Goal: Task Accomplishment & Management: Complete application form

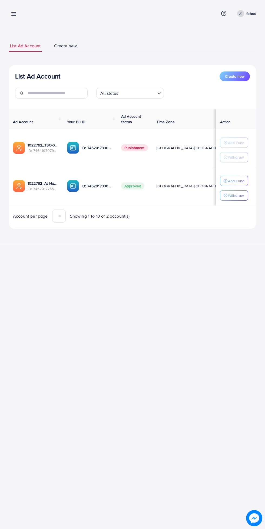
click at [15, 14] on line at bounding box center [14, 14] width 4 height 0
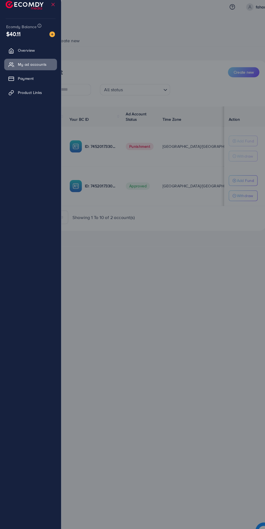
click at [44, 97] on link "Product Links" at bounding box center [29, 95] width 51 height 11
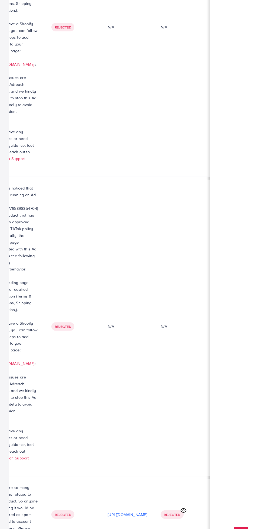
scroll to position [0, 195]
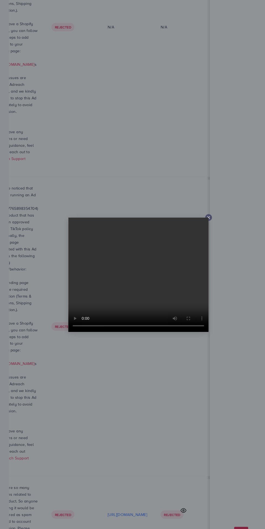
click at [202, 208] on icon at bounding box center [201, 209] width 4 height 4
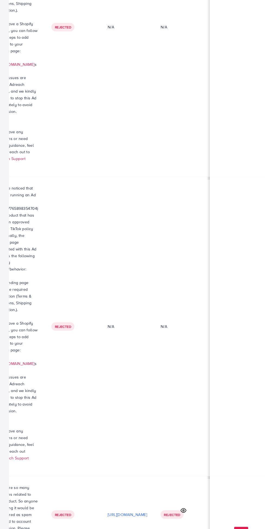
scroll to position [0, 191]
click at [142, 492] on p "[URL][DOMAIN_NAME]" at bounding box center [123, 495] width 38 height 6
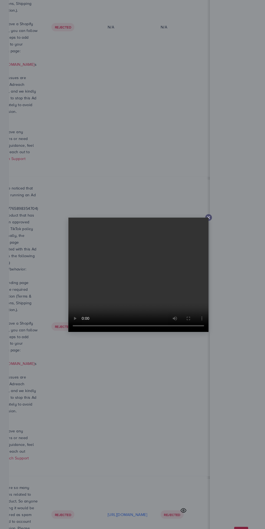
click at [201, 210] on line at bounding box center [201, 209] width 2 height 2
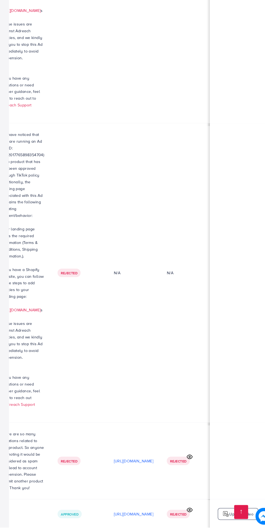
scroll to position [1, 150]
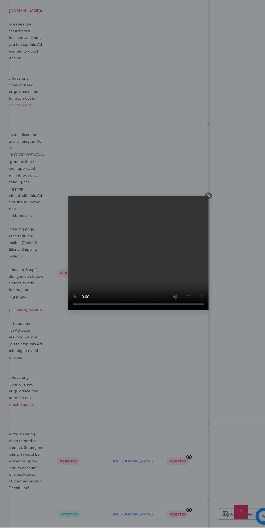
click at [201, 211] on line at bounding box center [201, 209] width 2 height 2
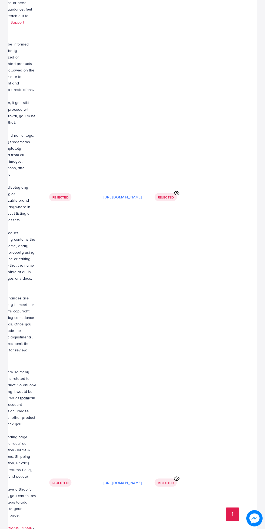
scroll to position [2344, 0]
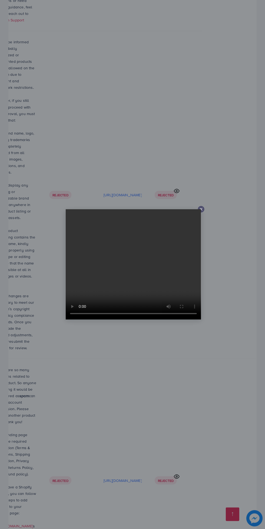
click at [201, 211] on line at bounding box center [201, 209] width 2 height 2
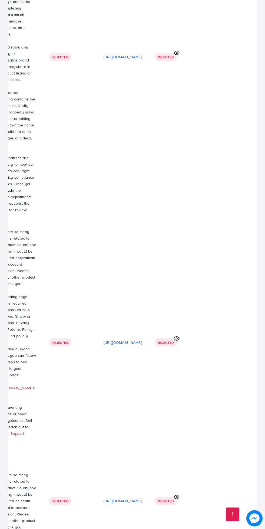
scroll to position [2483, 0]
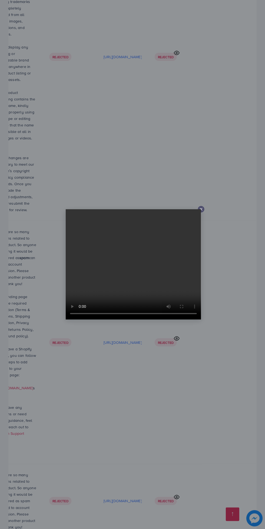
click at [201, 211] on line at bounding box center [201, 209] width 2 height 2
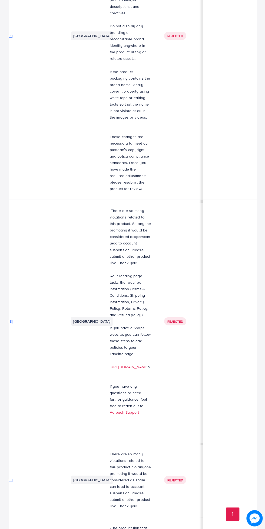
scroll to position [0, 0]
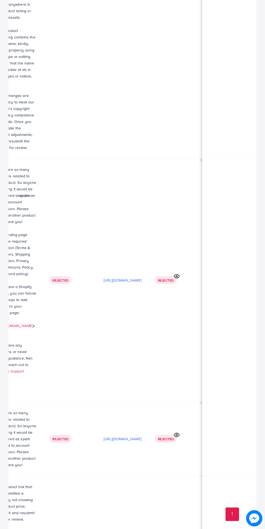
scroll to position [0, 201]
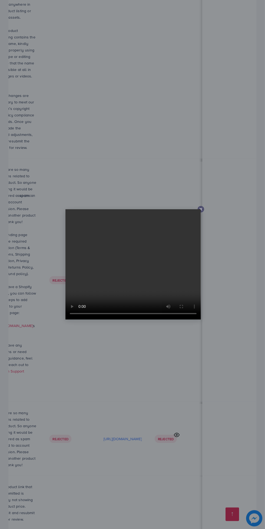
click at [200, 207] on div at bounding box center [201, 209] width 6 height 6
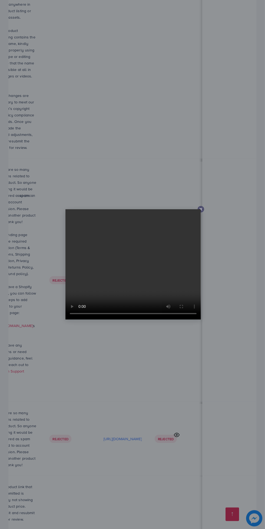
click at [200, 208] on icon at bounding box center [201, 209] width 4 height 4
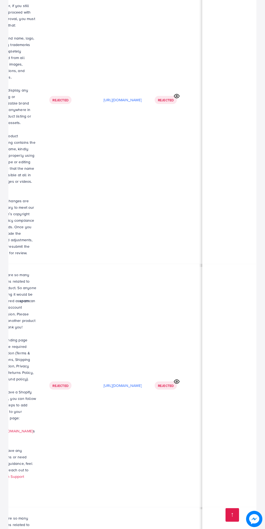
scroll to position [2429, 0]
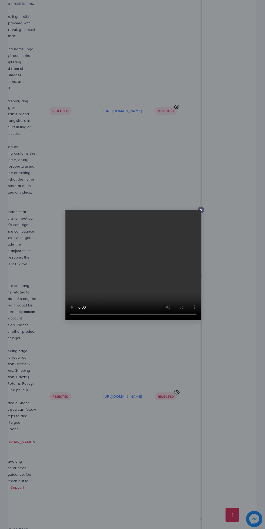
click at [201, 210] on line at bounding box center [201, 209] width 2 height 2
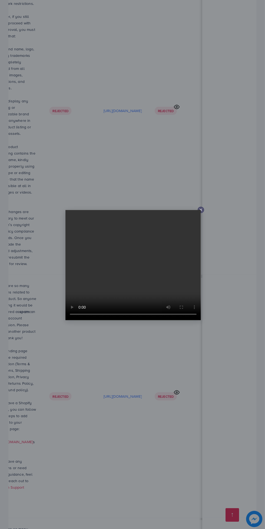
click at [204, 207] on div at bounding box center [132, 264] width 265 height 529
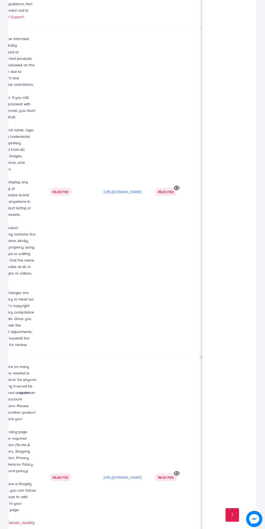
scroll to position [2349, 0]
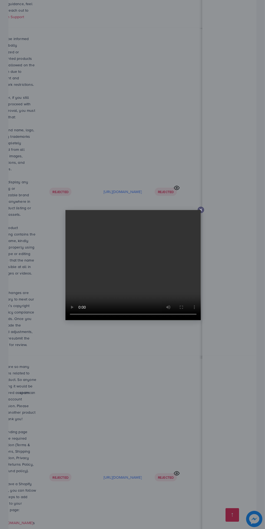
click at [201, 210] on line at bounding box center [201, 209] width 2 height 2
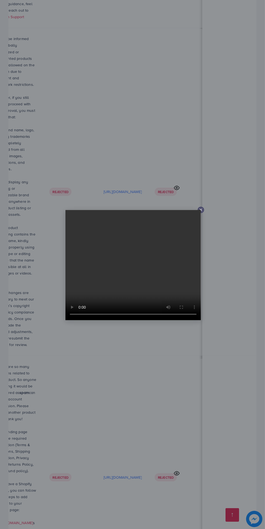
click at [204, 209] on div at bounding box center [201, 209] width 6 height 6
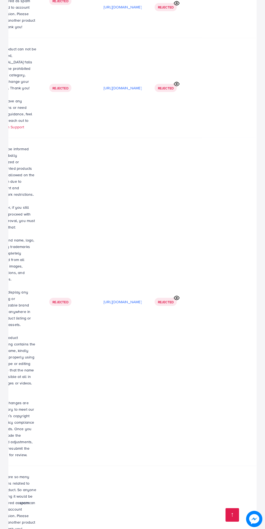
scroll to position [2237, 0]
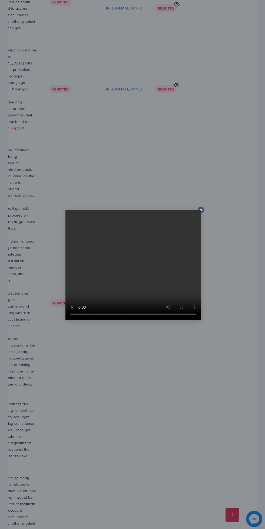
click at [201, 210] on icon at bounding box center [201, 209] width 4 height 4
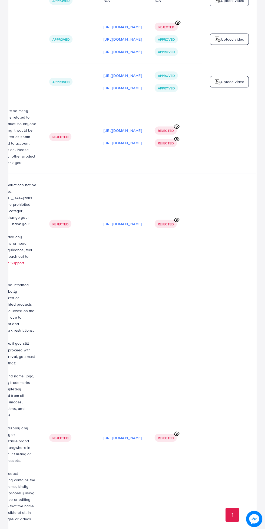
scroll to position [2100, 0]
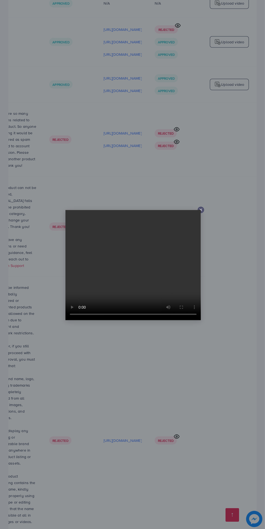
click at [201, 210] on line at bounding box center [201, 209] width 2 height 2
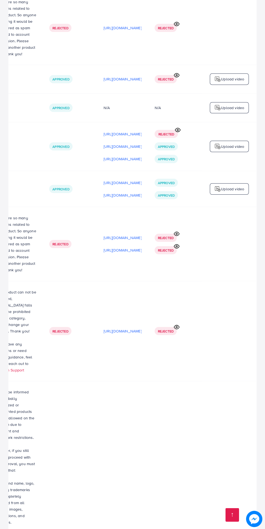
scroll to position [1963, 0]
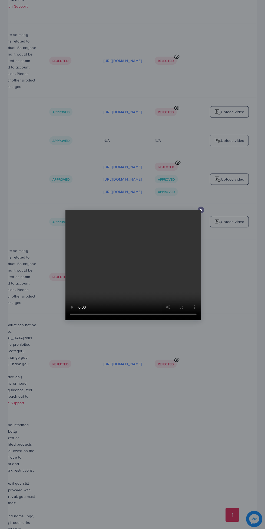
click at [201, 210] on line at bounding box center [201, 209] width 2 height 2
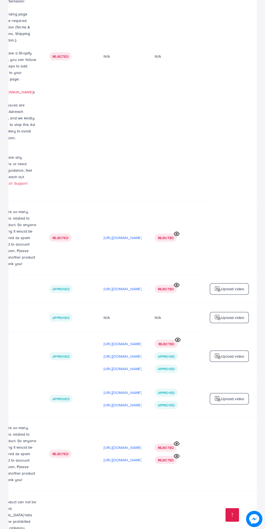
scroll to position [1786, 0]
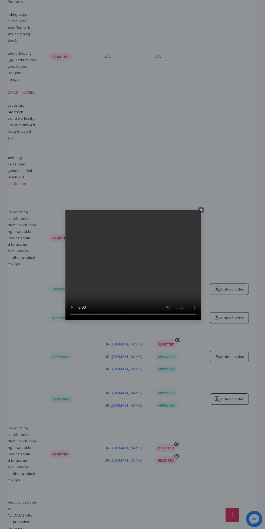
click at [199, 208] on icon at bounding box center [201, 209] width 4 height 4
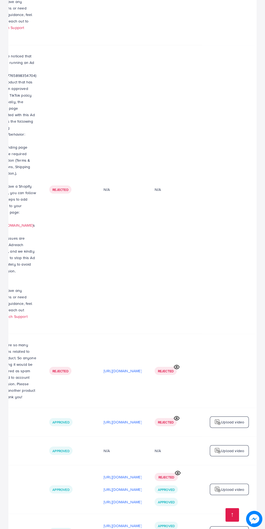
scroll to position [1652, 0]
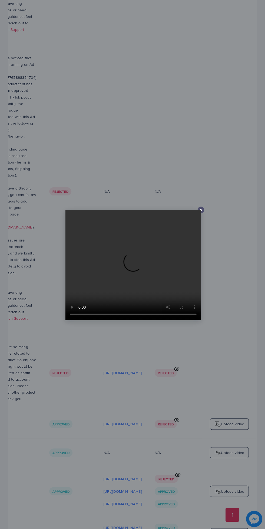
click at [202, 209] on icon at bounding box center [201, 209] width 4 height 4
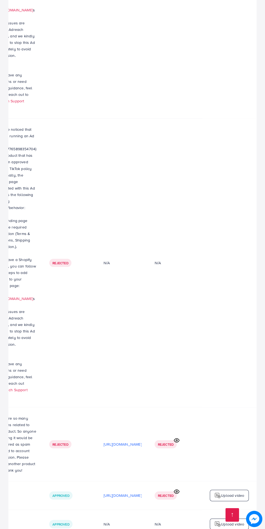
scroll to position [1564, 0]
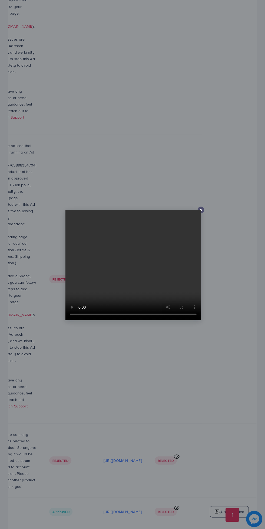
click at [201, 210] on line at bounding box center [201, 209] width 2 height 2
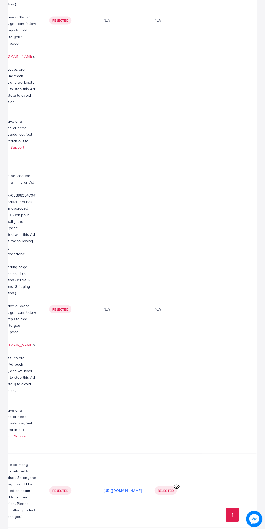
scroll to position [1533, 0]
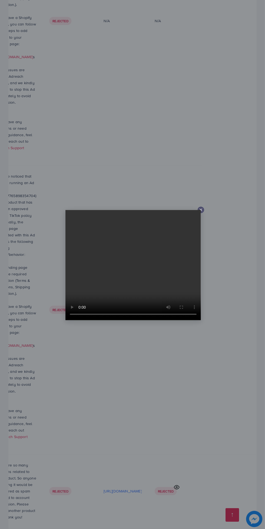
click at [201, 210] on line at bounding box center [201, 209] width 2 height 2
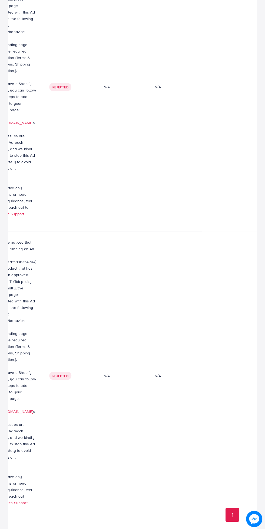
scroll to position [1463, 0]
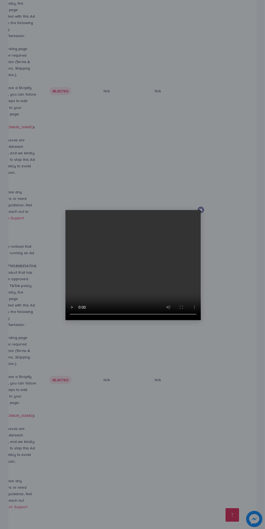
click at [204, 210] on div at bounding box center [201, 209] width 6 height 6
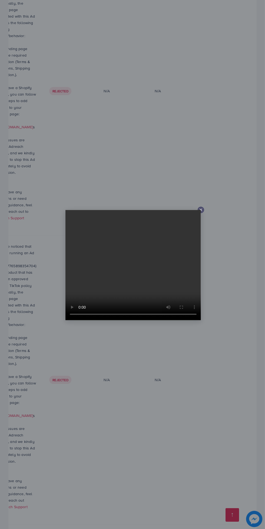
click at [201, 210] on line at bounding box center [201, 209] width 2 height 2
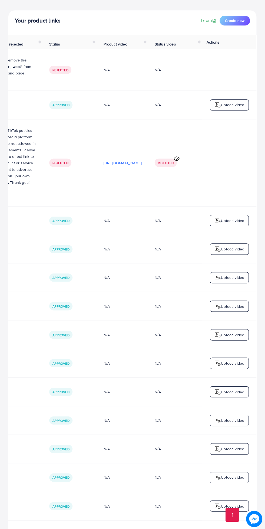
scroll to position [0, 0]
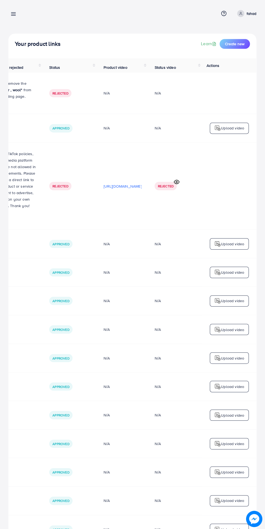
click at [237, 44] on span "Create new" at bounding box center [234, 43] width 19 height 5
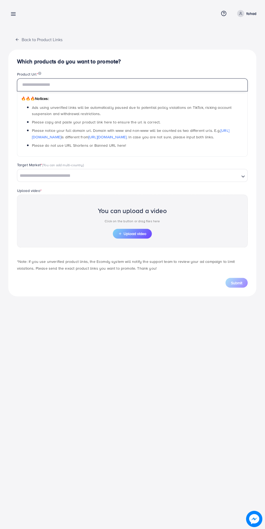
click at [121, 87] on input "text" at bounding box center [132, 84] width 231 height 13
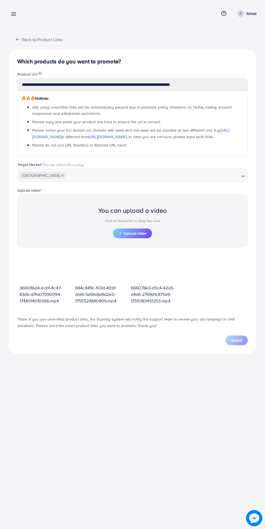
click at [14, 15] on line at bounding box center [14, 15] width 4 height 0
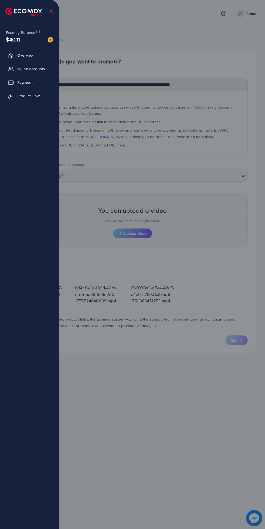
click at [36, 99] on span "Product Links" at bounding box center [28, 95] width 23 height 5
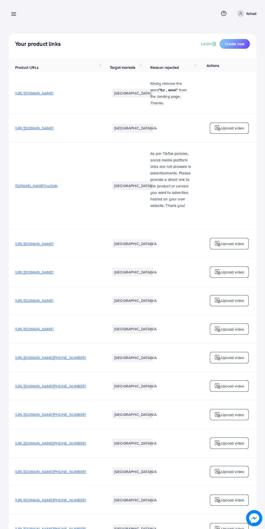
click at [239, 42] on span "Create new" at bounding box center [234, 43] width 19 height 5
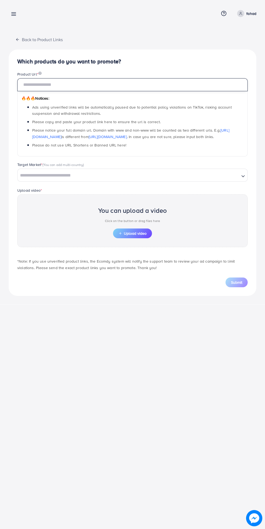
click at [154, 87] on input "text" at bounding box center [132, 84] width 231 height 13
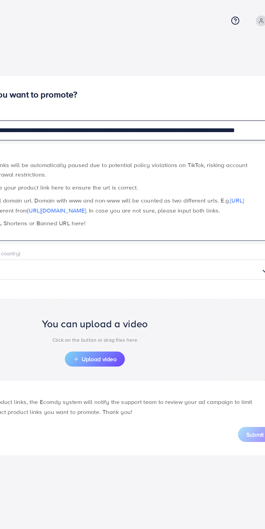
scroll to position [0, 25]
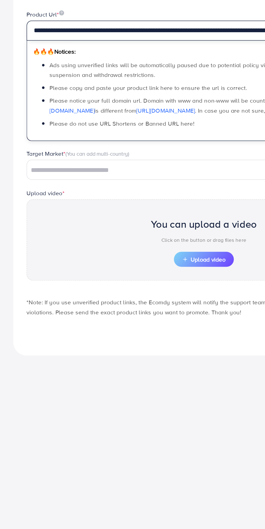
type input "**********"
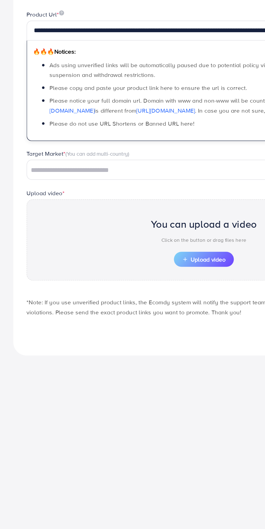
click at [90, 177] on input "Search for option" at bounding box center [128, 175] width 221 height 8
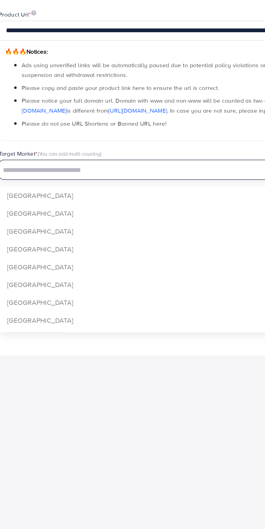
scroll to position [0, 0]
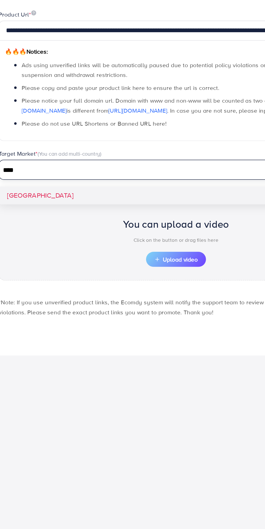
type input "****"
click at [38, 189] on div "**********" at bounding box center [133, 173] width 248 height 246
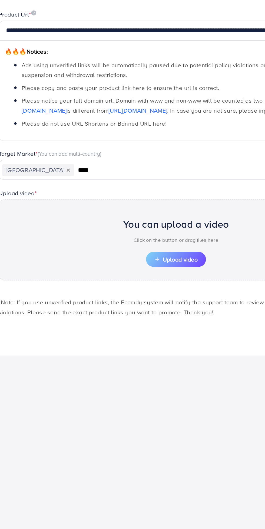
click at [80, 178] on input "****" at bounding box center [153, 175] width 172 height 8
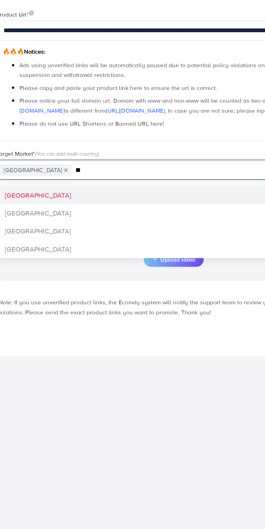
type input "**"
click at [62, 203] on div "**********" at bounding box center [133, 173] width 248 height 246
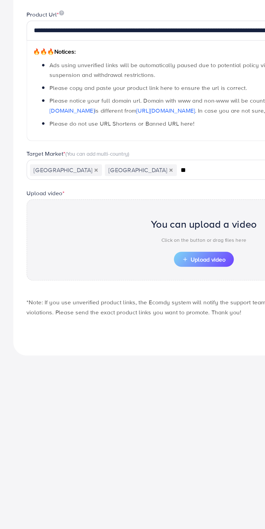
click at [110, 175] on icon "Deselect United Arab Emirates" at bounding box center [111, 175] width 2 height 2
click at [132, 233] on span "Upload video" at bounding box center [133, 233] width 28 height 4
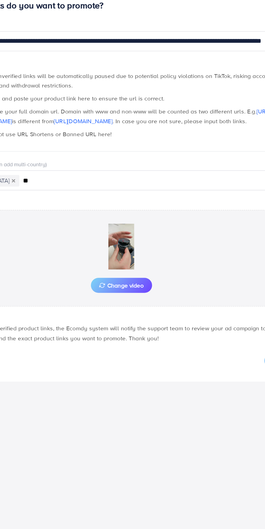
click at [132, 243] on span "Change video" at bounding box center [132, 243] width 29 height 4
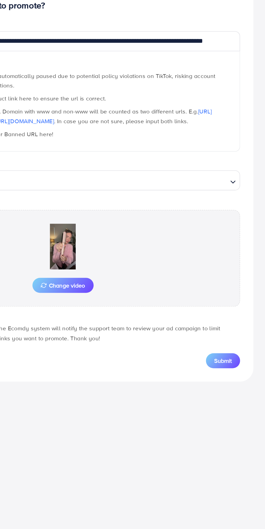
click at [243, 294] on button "Submit" at bounding box center [237, 292] width 22 height 10
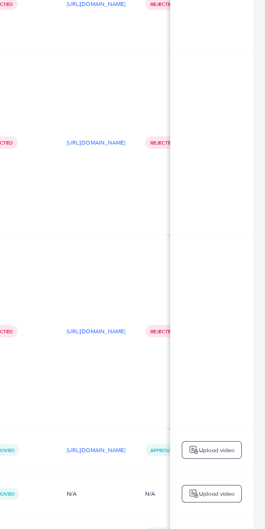
scroll to position [0, 145]
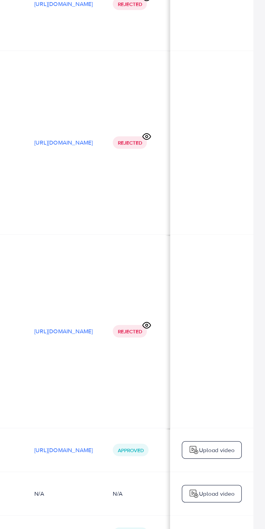
click at [152, 399] on p "[URL][DOMAIN_NAME]" at bounding box center [133, 402] width 38 height 6
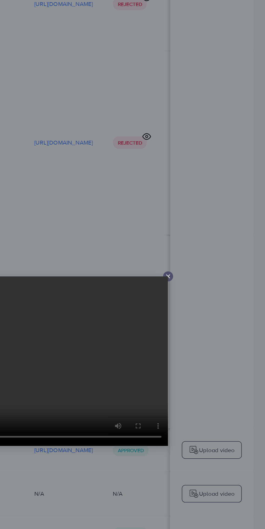
click at [202, 212] on icon at bounding box center [201, 209] width 4 height 4
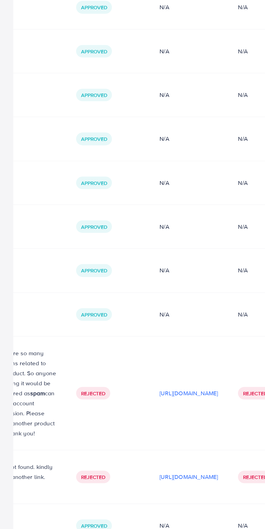
scroll to position [0, 0]
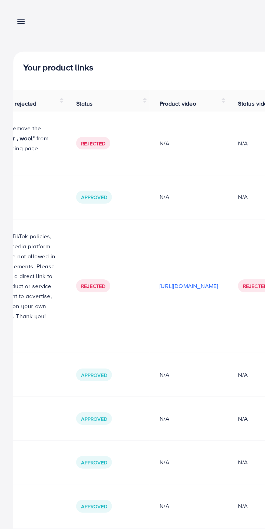
click at [14, 13] on line at bounding box center [14, 13] width 4 height 0
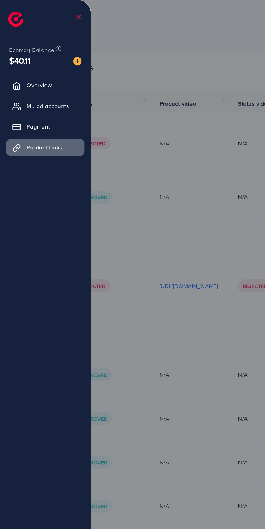
click at [44, 70] on span "My ad accounts" at bounding box center [31, 68] width 28 height 5
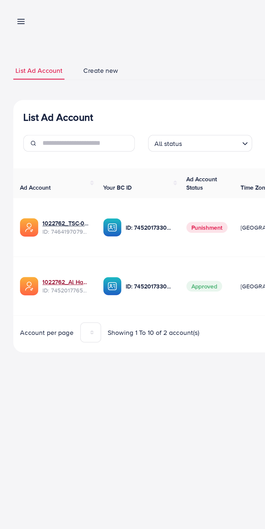
click at [48, 185] on link "1022762_Al Hamd Traders_1735058097282" at bounding box center [43, 183] width 31 height 5
